Goal: Information Seeking & Learning: Learn about a topic

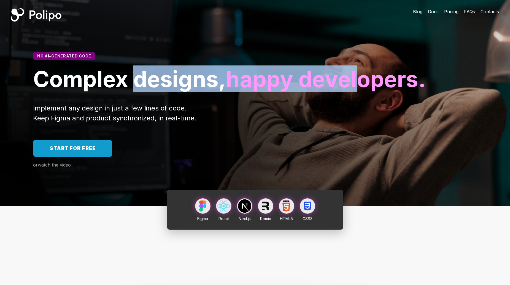
drag, startPoint x: 144, startPoint y: 85, endPoint x: 163, endPoint y: 106, distance: 28.5
click at [163, 92] on h1 "Complex designs, happy developers." at bounding box center [255, 79] width 444 height 26
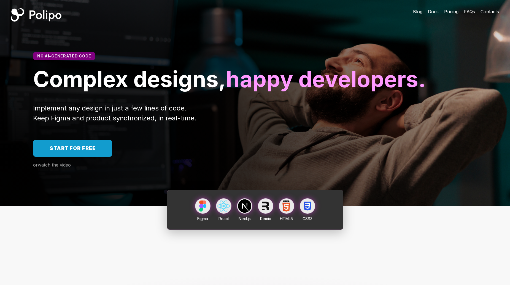
click at [184, 123] on div "Implement any design in just a few lines of code. Keep Figma and product synchr…" at bounding box center [255, 113] width 444 height 20
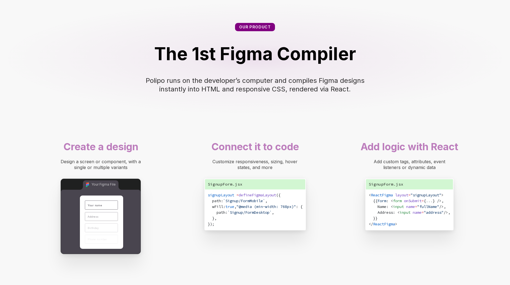
scroll to position [276, 0]
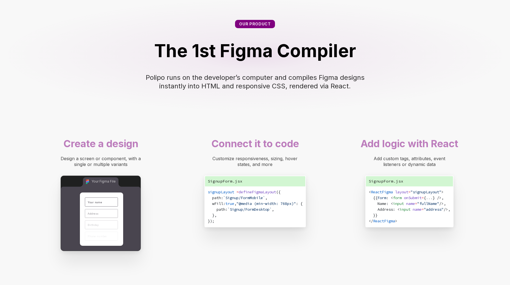
click at [265, 200] on span "`Signup/FormMobile`" at bounding box center [244, 197] width 42 height 5
click at [267, 226] on div "signupLayout = defineFigmaLayout ({ path: `Signup/FormMobile` , wFill: true , "…" at bounding box center [255, 206] width 100 height 40
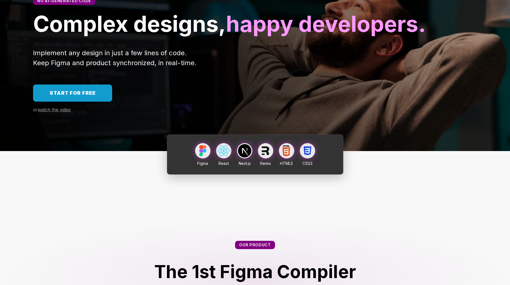
scroll to position [0, 0]
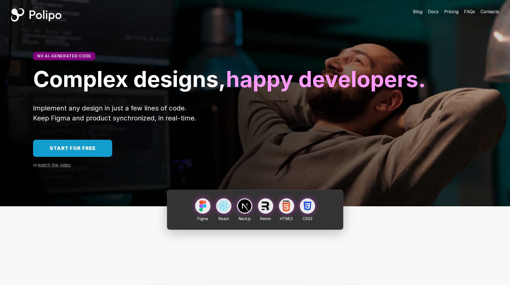
click at [447, 10] on span "Pricing" at bounding box center [452, 12] width 14 height 6
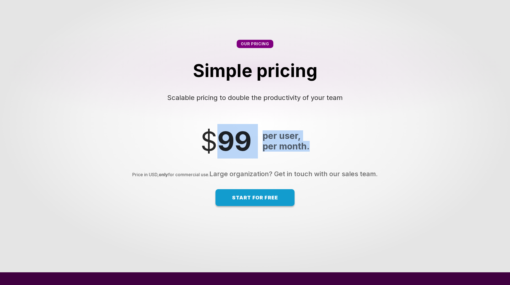
drag, startPoint x: 310, startPoint y: 173, endPoint x: 211, endPoint y: 159, distance: 99.8
click at [211, 158] on div "$ 99 per user, per month." at bounding box center [255, 141] width 120 height 34
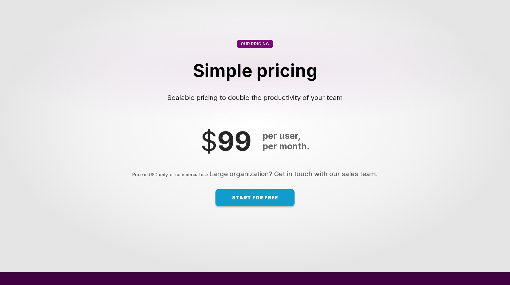
click at [250, 206] on div "Start from $ 99 per user, per month. Price in USD, only for commercial use. Lar…" at bounding box center [255, 165] width 510 height 82
drag, startPoint x: 198, startPoint y: 211, endPoint x: 347, endPoint y: 211, distance: 148.6
click at [347, 178] on div "Price in USD, only for commercial use. Large organization? Get in touch with ou…" at bounding box center [255, 173] width 499 height 9
click at [348, 206] on div "Start from $ 99 per user, per month. Price in USD, only for commercial use. Lar…" at bounding box center [255, 165] width 510 height 82
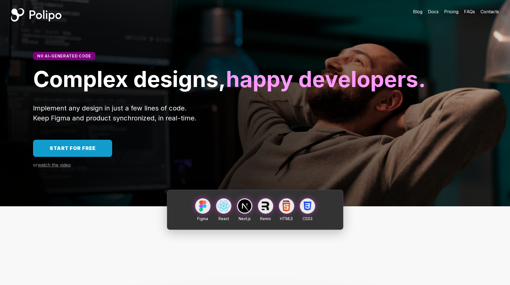
click at [64, 167] on span "watch the video" at bounding box center [54, 165] width 33 height 6
